Goal: Communication & Community: Answer question/provide support

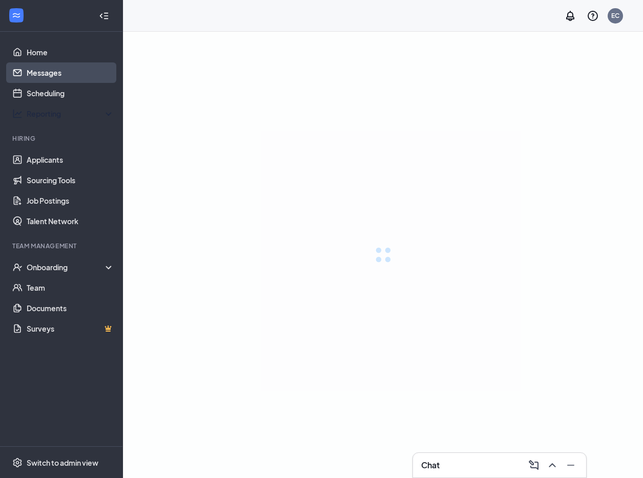
click at [82, 75] on link "Messages" at bounding box center [71, 72] width 88 height 20
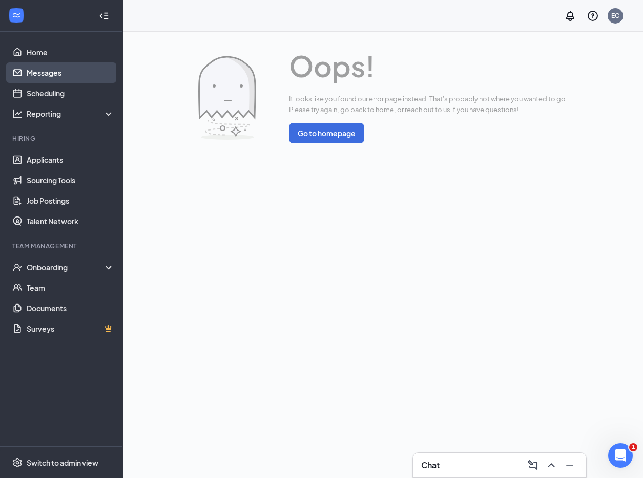
click at [96, 77] on link "Messages" at bounding box center [71, 72] width 88 height 20
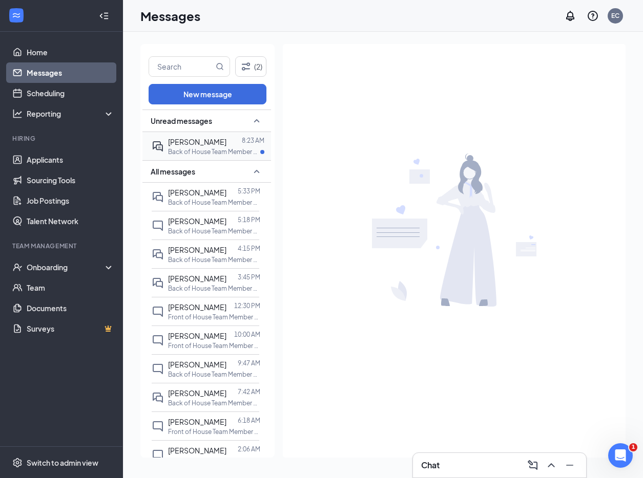
click at [227, 137] on div at bounding box center [233, 141] width 15 height 11
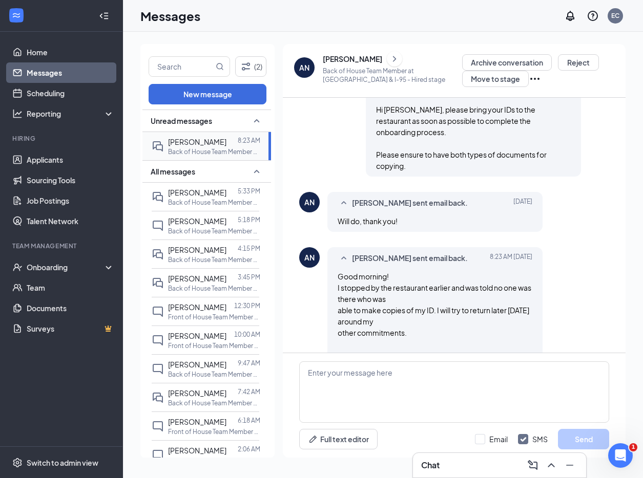
scroll to position [1426, 0]
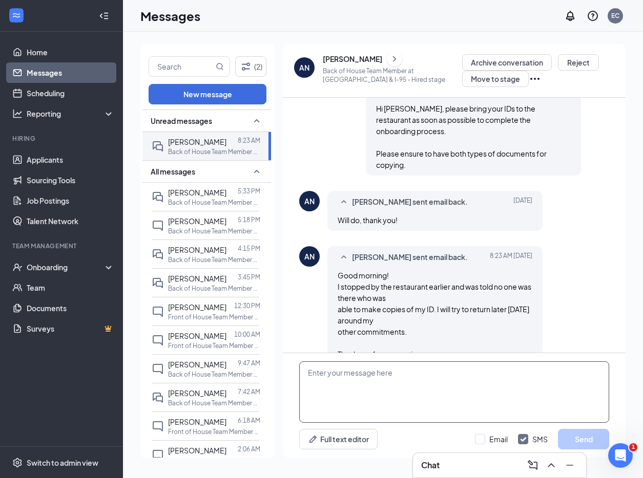
click at [464, 400] on textarea at bounding box center [454, 392] width 310 height 61
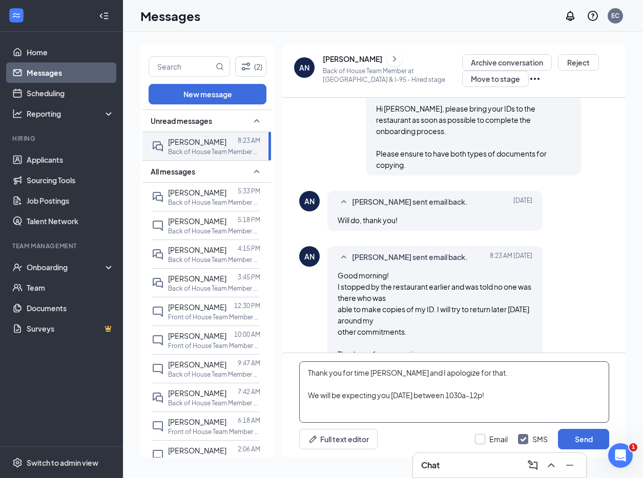
type textarea "Thank you for time [PERSON_NAME] and I apologize for that. We will be expecting…"
click at [485, 437] on input "Email" at bounding box center [491, 439] width 33 height 10
checkbox input "true"
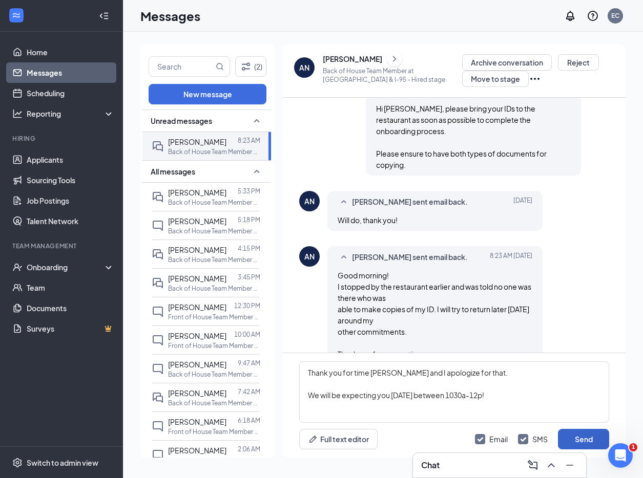
click at [596, 440] on button "Send" at bounding box center [583, 439] width 51 height 20
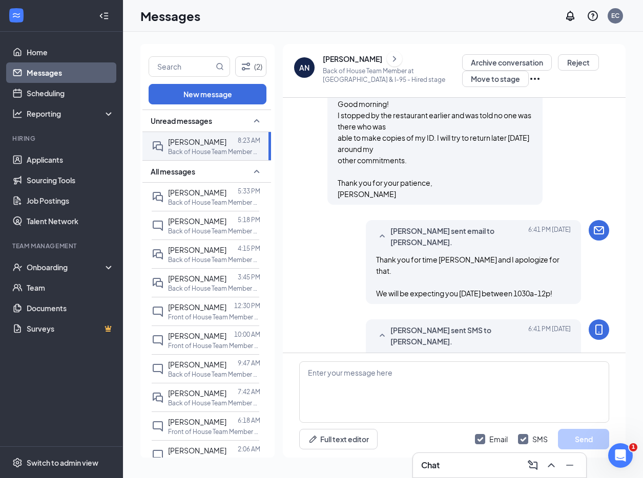
scroll to position [1625, 0]
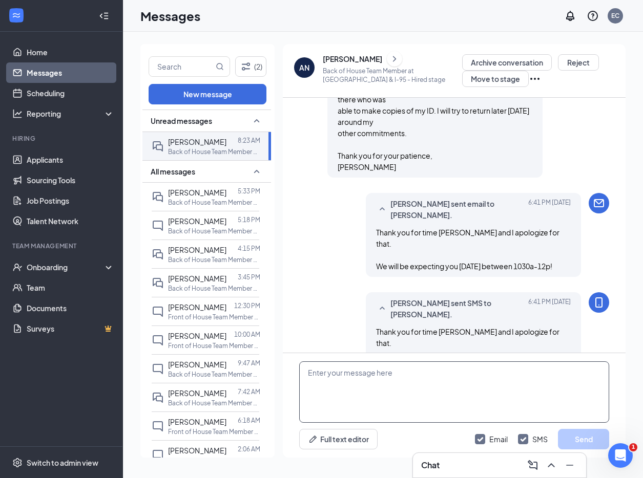
click at [526, 385] on textarea at bounding box center [454, 392] width 310 height 61
